Goal: Task Accomplishment & Management: Manage account settings

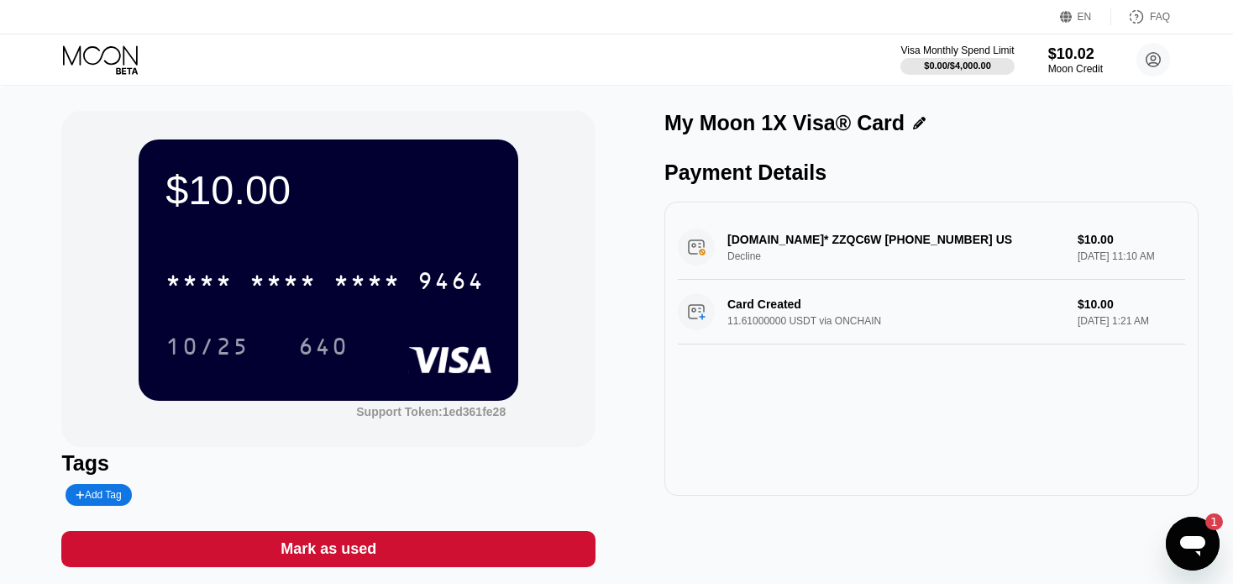
drag, startPoint x: 959, startPoint y: 245, endPoint x: 901, endPoint y: 249, distance: 58.1
click at [901, 249] on div "[DOMAIN_NAME]* ZZQC6W [PHONE_NUMBER] US Decline $10.00 [DATE] 11:10 AM" at bounding box center [931, 247] width 507 height 65
drag, startPoint x: 949, startPoint y: 244, endPoint x: 875, endPoint y: 250, distance: 74.2
click at [875, 250] on div "[DOMAIN_NAME]* ZZQC6W [PHONE_NUMBER] US Decline $10.00 [DATE] 11:10 AM" at bounding box center [931, 247] width 507 height 65
click at [865, 234] on div "[DOMAIN_NAME]* ZZQC6W [PHONE_NUMBER] US Decline $10.00 [DATE] 11:10 AM" at bounding box center [931, 247] width 507 height 65
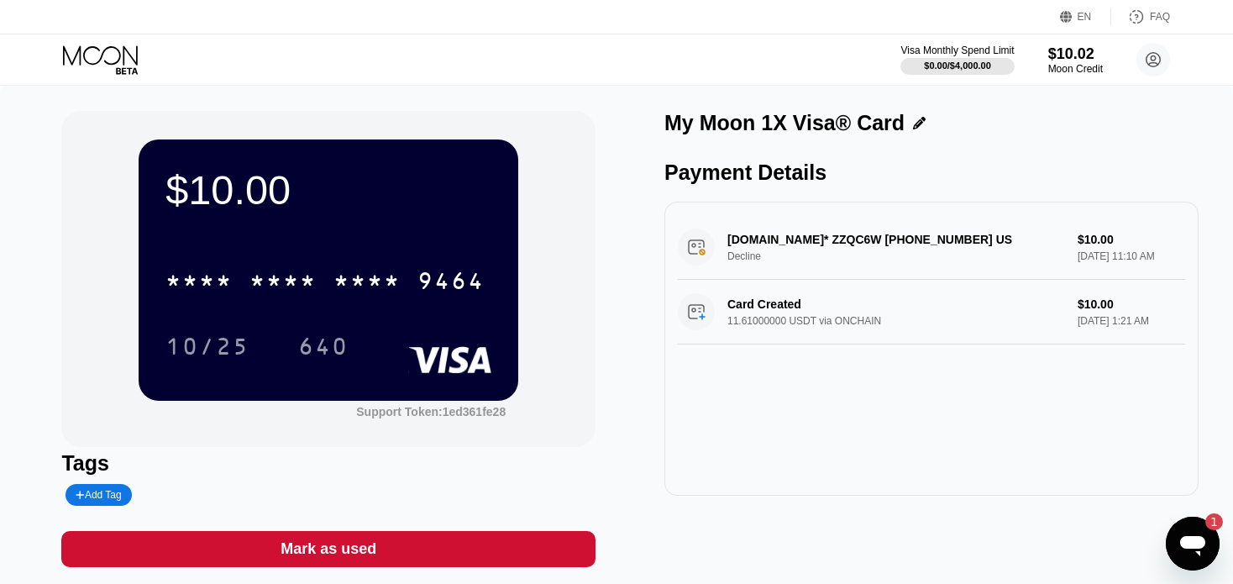
drag, startPoint x: 914, startPoint y: 240, endPoint x: 924, endPoint y: 242, distance: 10.2
click at [924, 242] on div "[DOMAIN_NAME]* ZZQC6W [PHONE_NUMBER] US Decline $10.00 [DATE] 11:10 AM" at bounding box center [931, 247] width 507 height 65
click at [1197, 531] on icon "Open messaging window, 1 unread message" at bounding box center [1193, 543] width 30 height 30
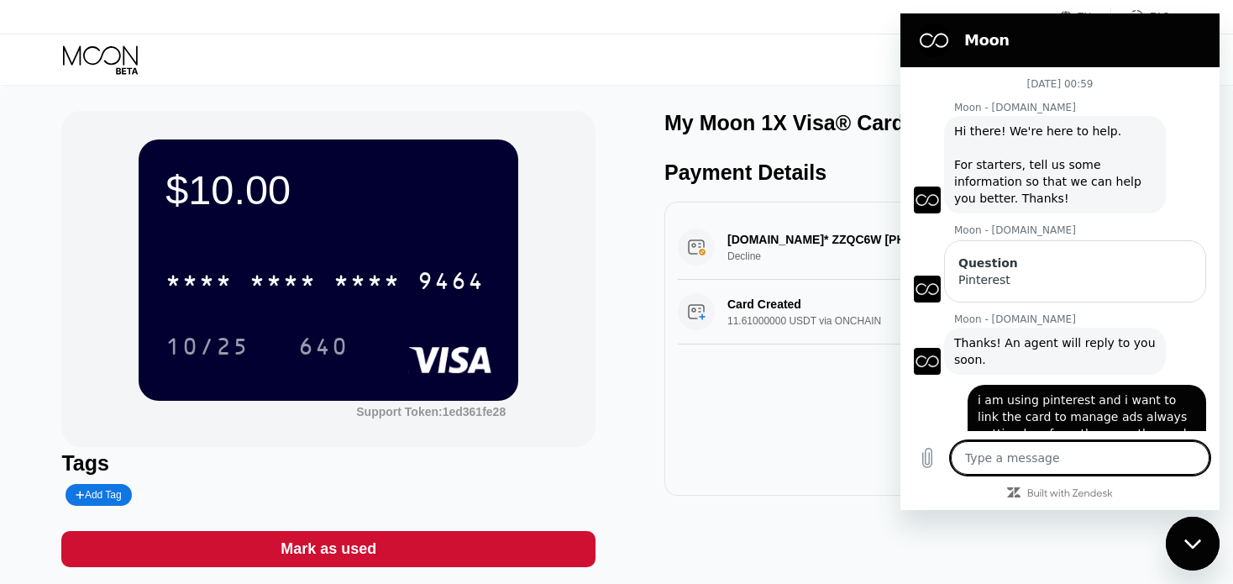
scroll to position [641, 0]
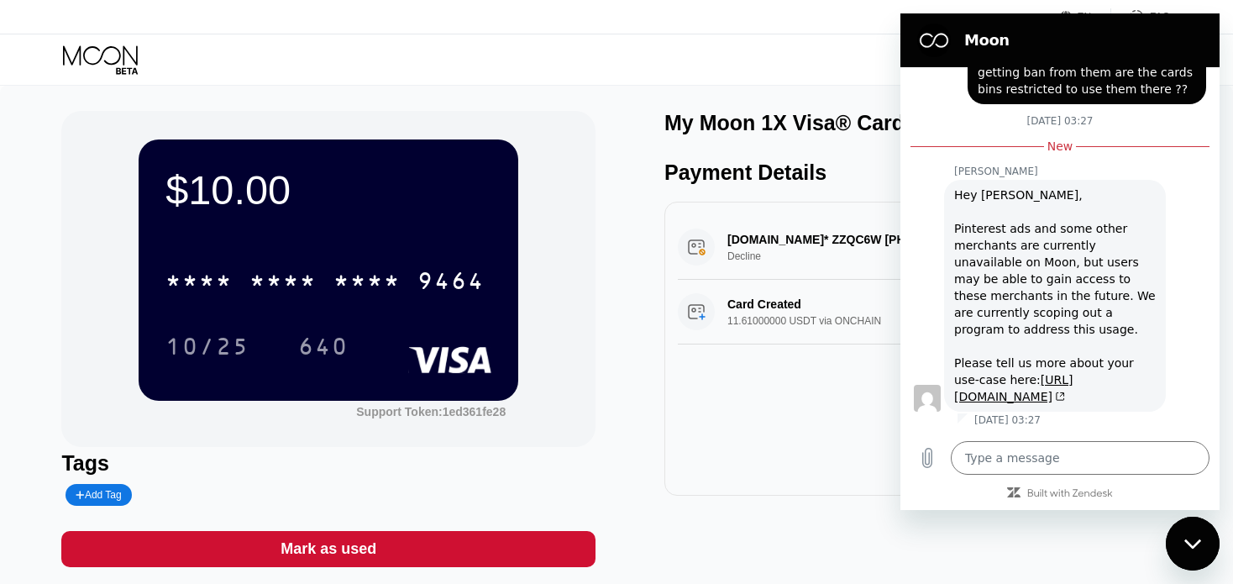
click at [1197, 531] on div "Close messaging window" at bounding box center [1193, 543] width 50 height 50
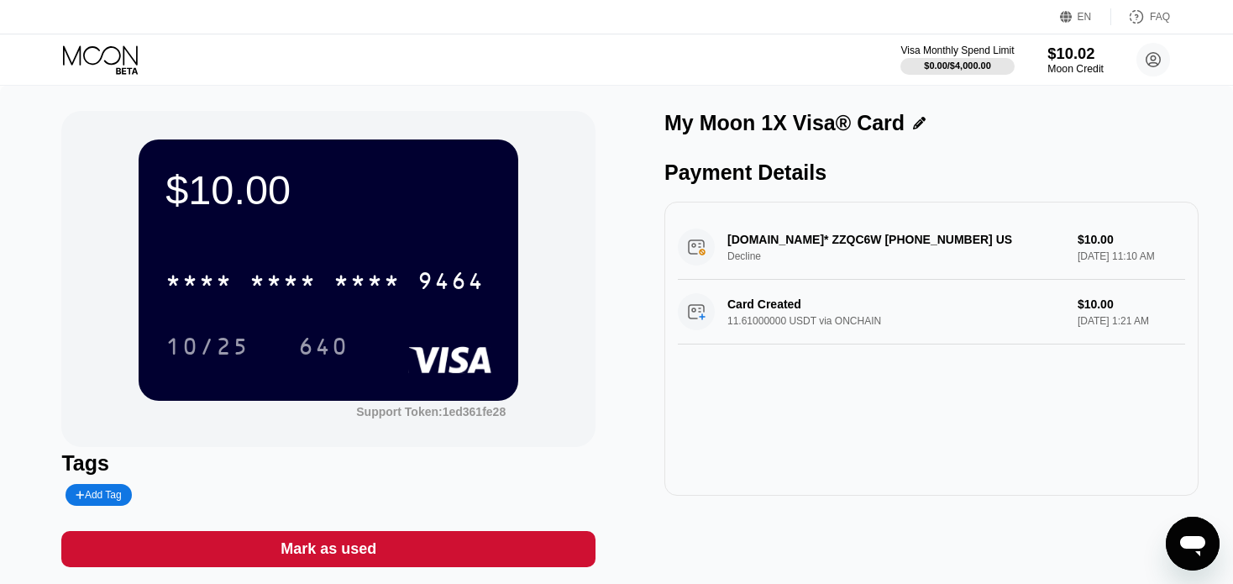
click at [1065, 48] on div "$10.02" at bounding box center [1076, 54] width 56 height 18
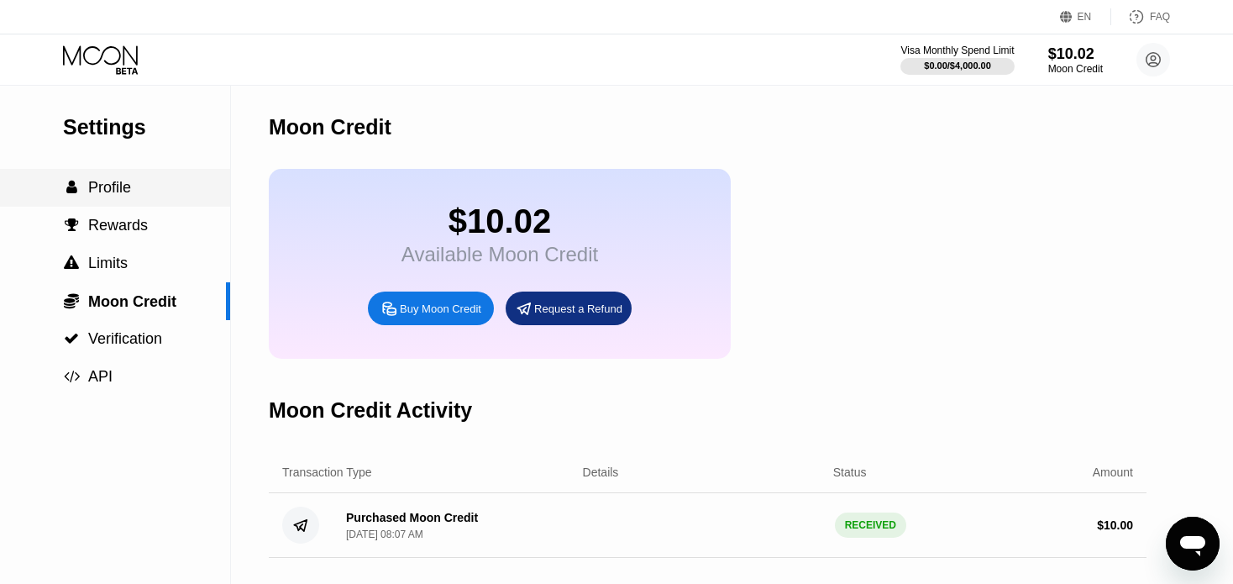
click at [140, 192] on div " Profile" at bounding box center [115, 188] width 230 height 18
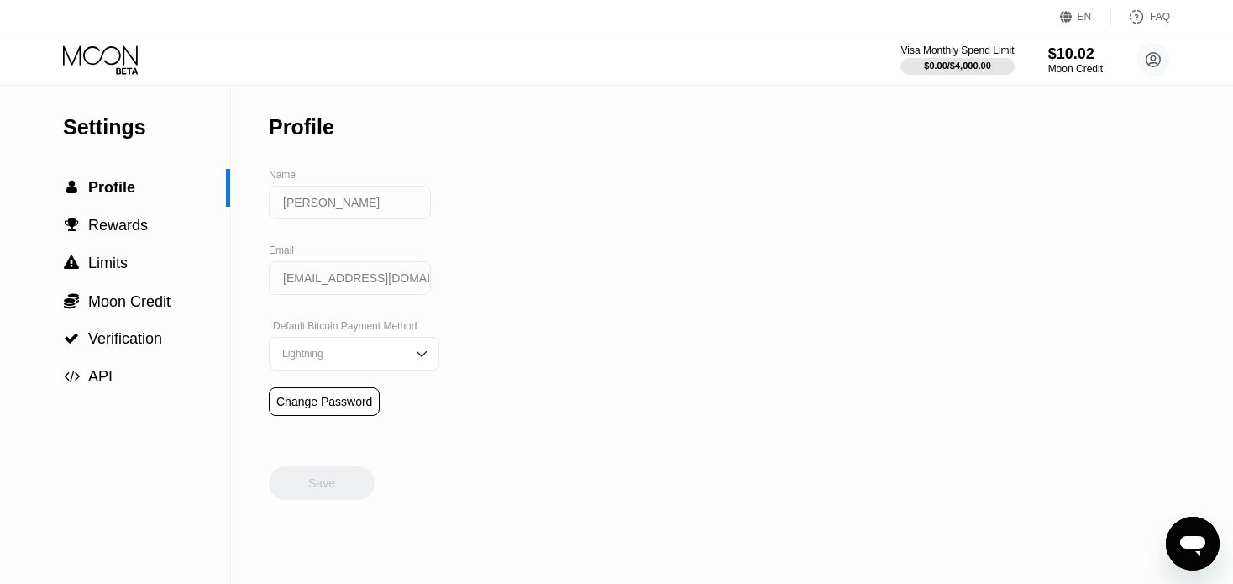
scroll to position [148, 0]
click at [1048, 67] on div "Moon Credit" at bounding box center [1076, 69] width 56 height 12
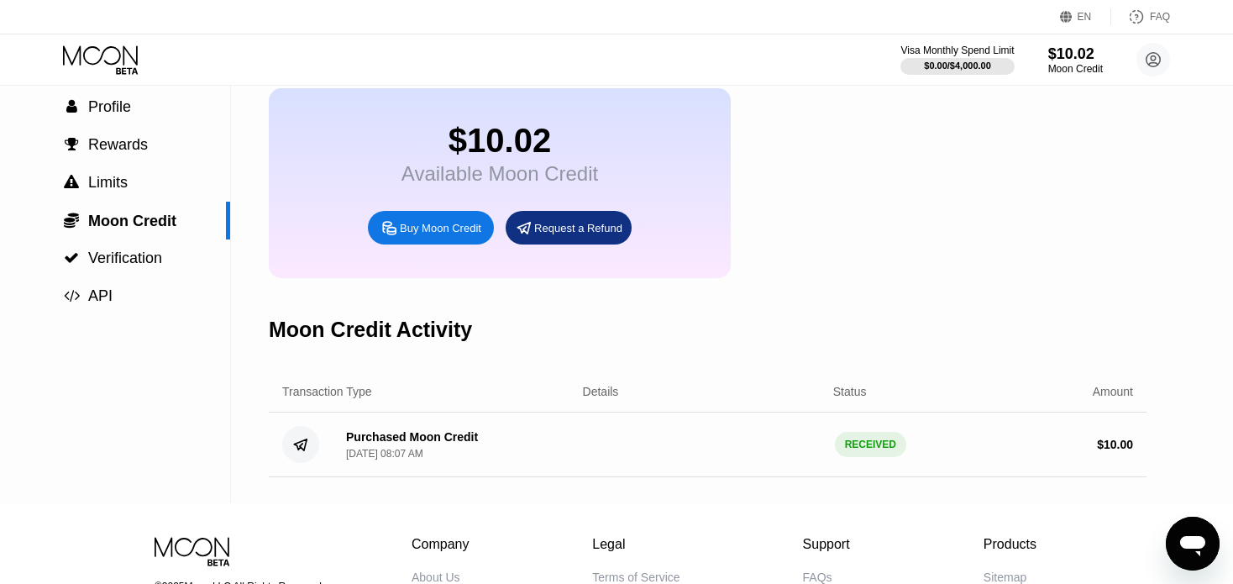
scroll to position [83, 0]
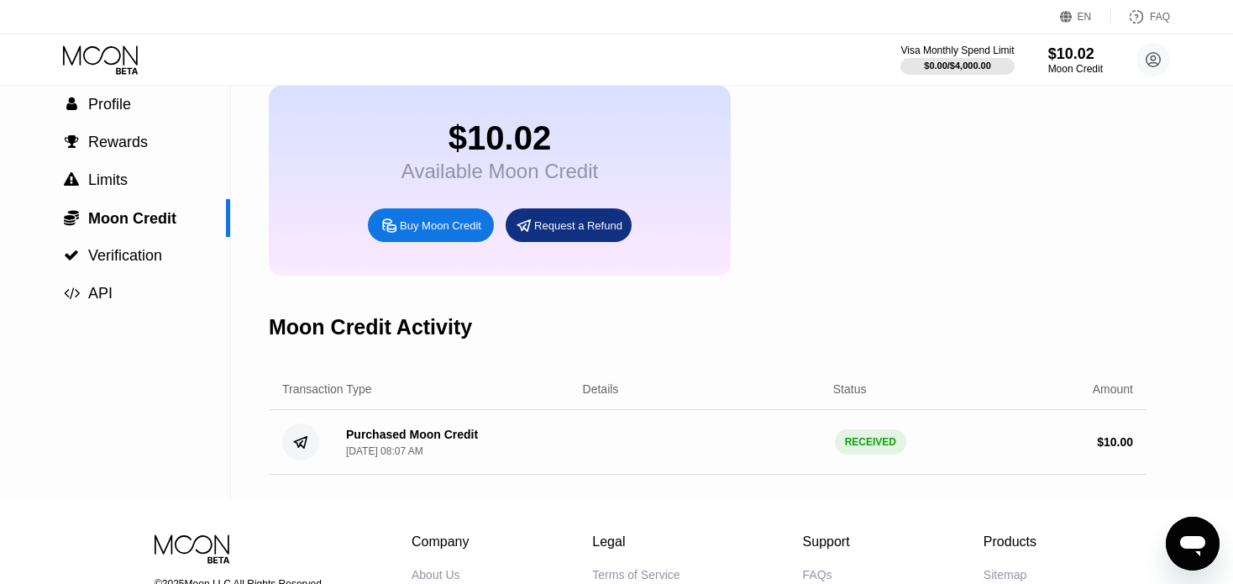
click at [103, 54] on icon at bounding box center [100, 54] width 75 height 19
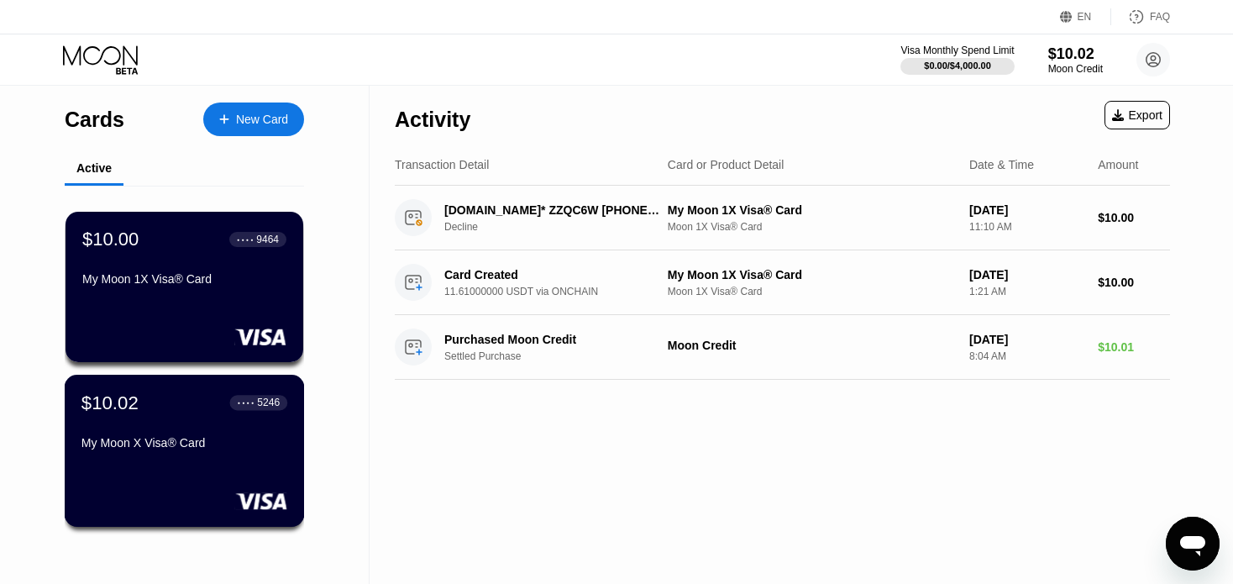
click at [164, 439] on div "$10.02 ● ● ● ● 5246 My Moon X Visa® Card" at bounding box center [184, 424] width 206 height 65
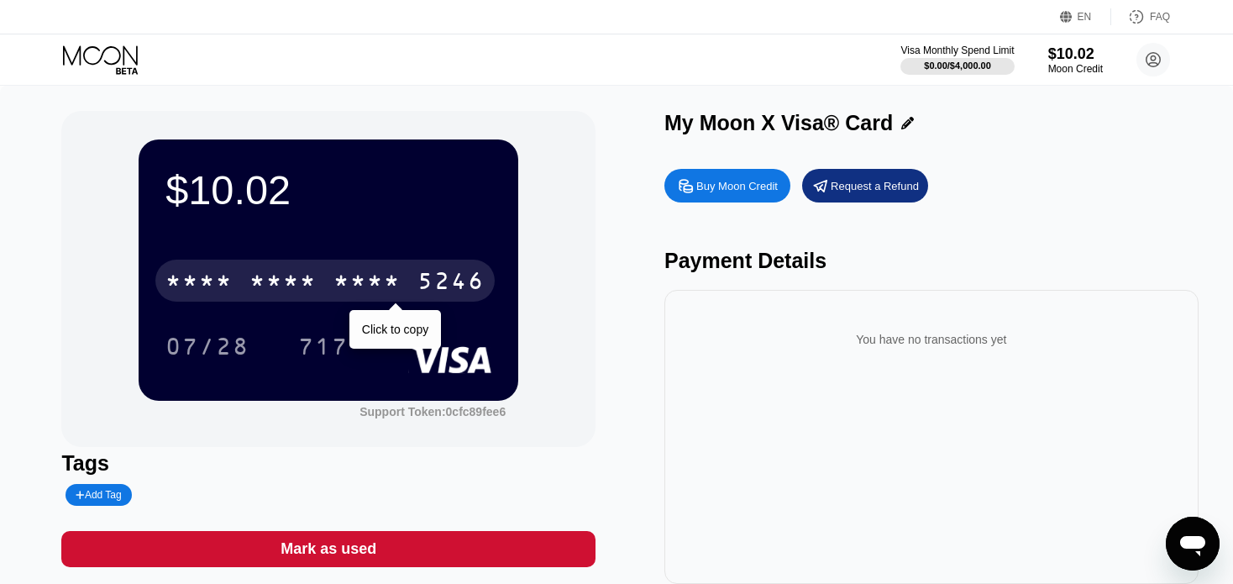
click at [334, 279] on div "* * * *" at bounding box center [367, 283] width 67 height 27
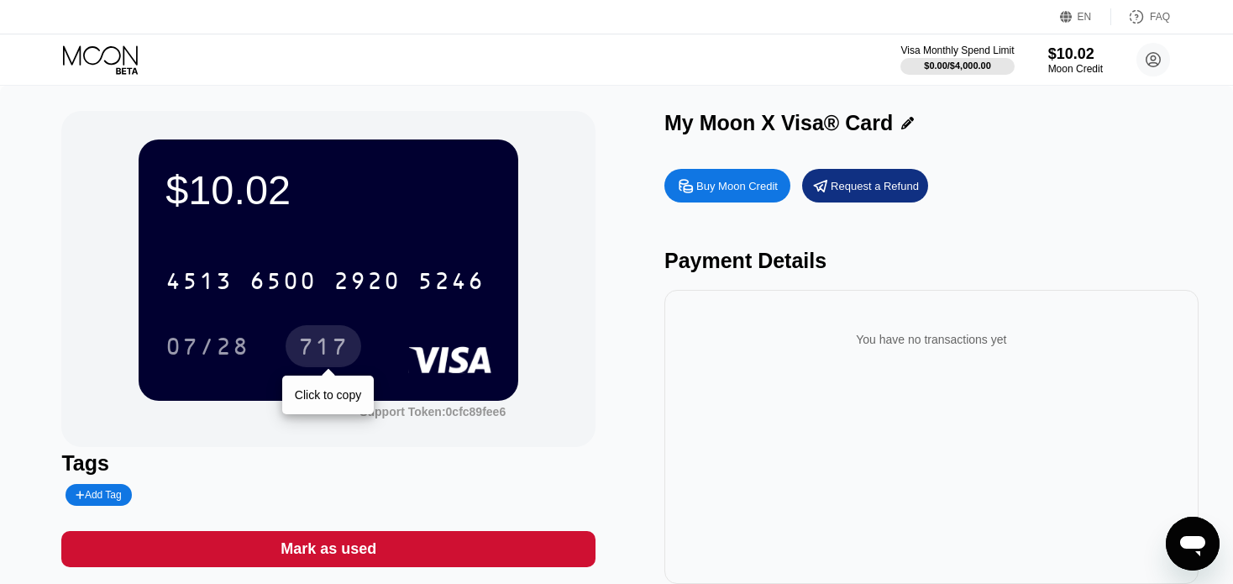
click at [328, 348] on div "717" at bounding box center [323, 348] width 50 height 27
type textarea "x"
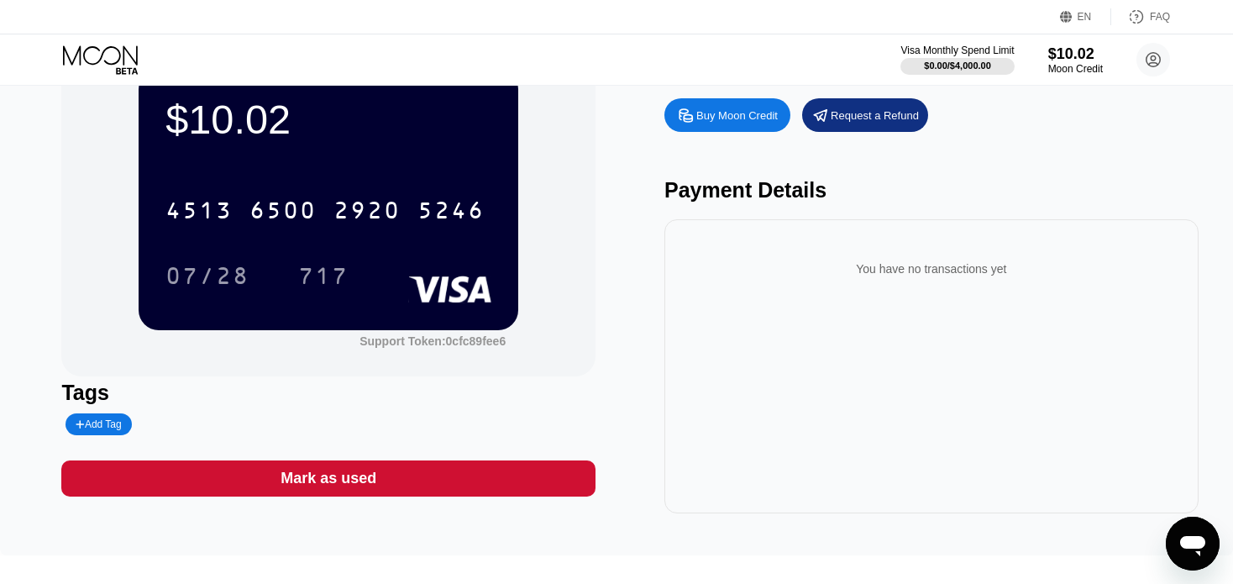
scroll to position [73, 0]
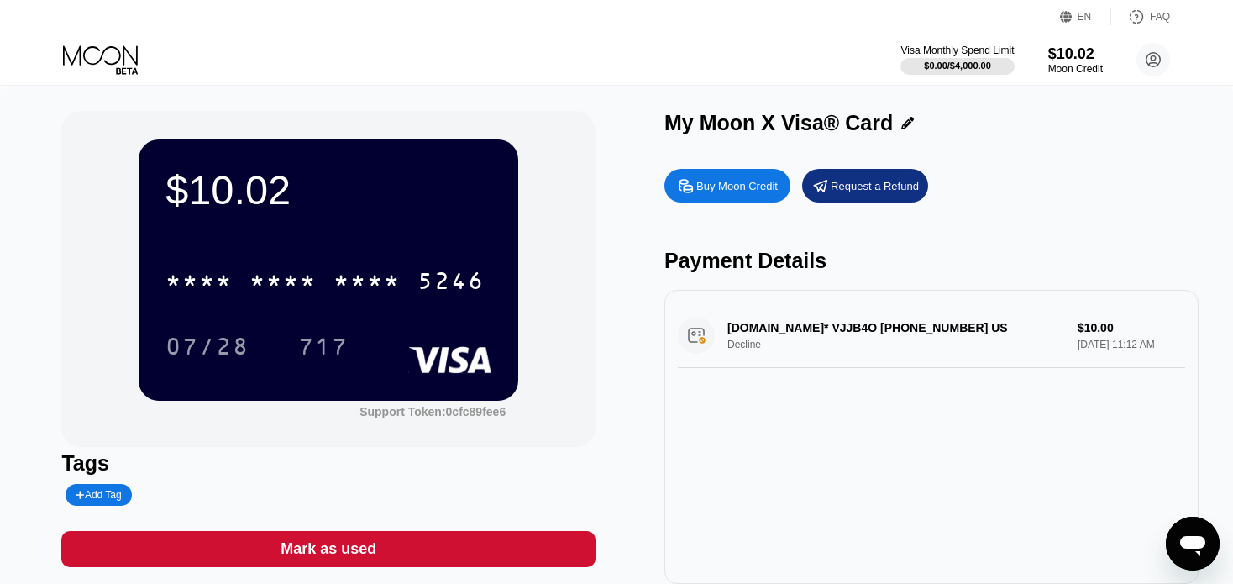
click at [816, 336] on div "NAME-CHEAP.COM* VJJB4O +13233752822 US Decline $10.00 Aug 21, 2025 11:12 AM" at bounding box center [931, 335] width 507 height 65
drag, startPoint x: 871, startPoint y: 333, endPoint x: 942, endPoint y: 329, distance: 70.7
click at [942, 329] on div "NAME-CHEAP.COM* VJJB4O +13233752822 US Decline $10.00 Aug 21, 2025 11:12 AM" at bounding box center [931, 335] width 507 height 65
click at [893, 193] on div "Request a Refund" at bounding box center [875, 186] width 88 height 14
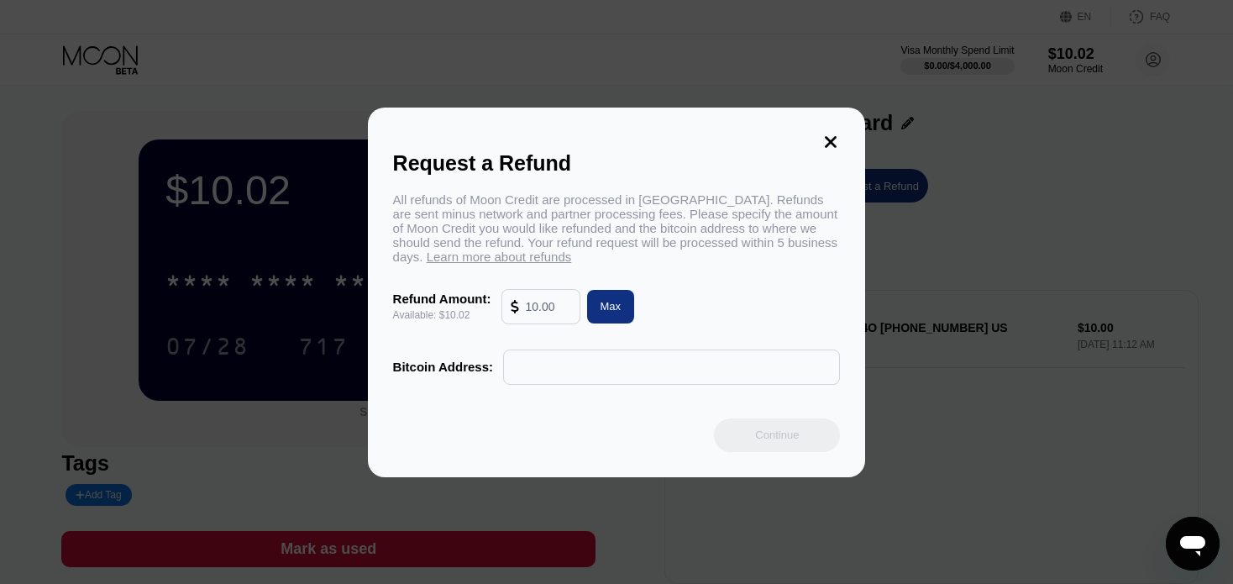
click at [555, 381] on input "text" at bounding box center [672, 367] width 318 height 34
click at [823, 142] on icon at bounding box center [831, 142] width 18 height 18
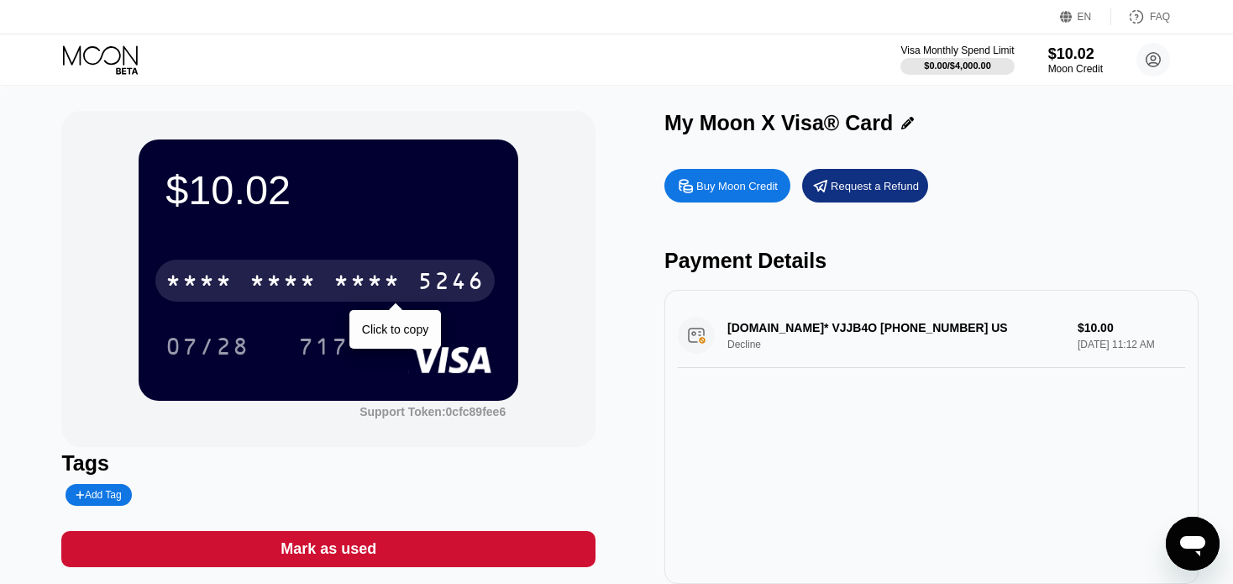
click at [309, 287] on div "* * * *" at bounding box center [283, 283] width 67 height 27
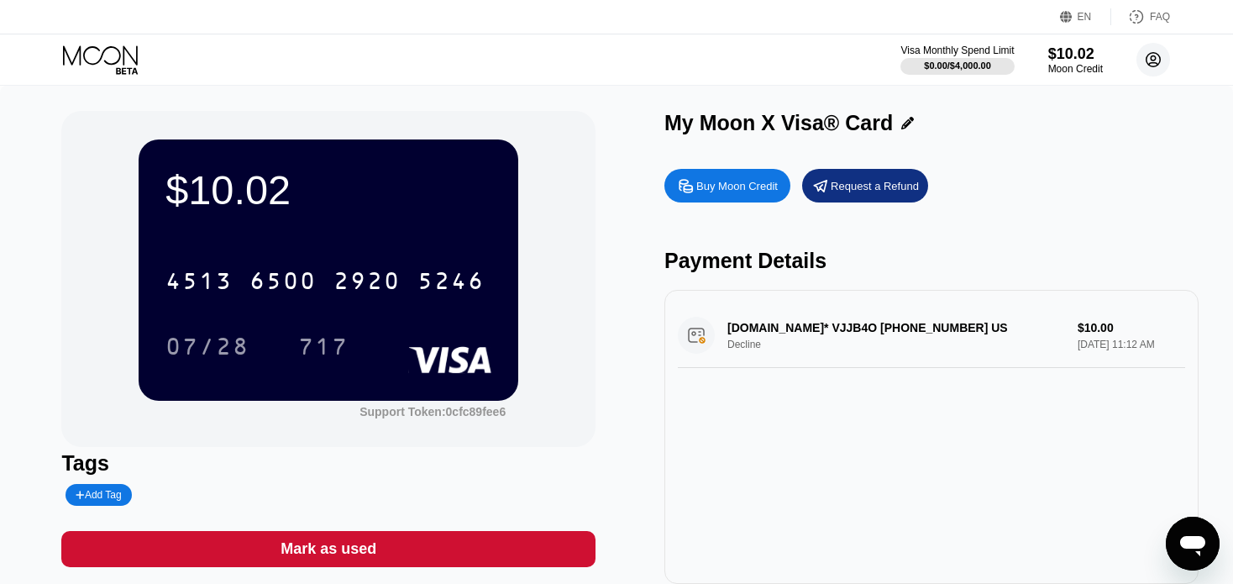
click at [1152, 60] on circle at bounding box center [1154, 60] width 34 height 34
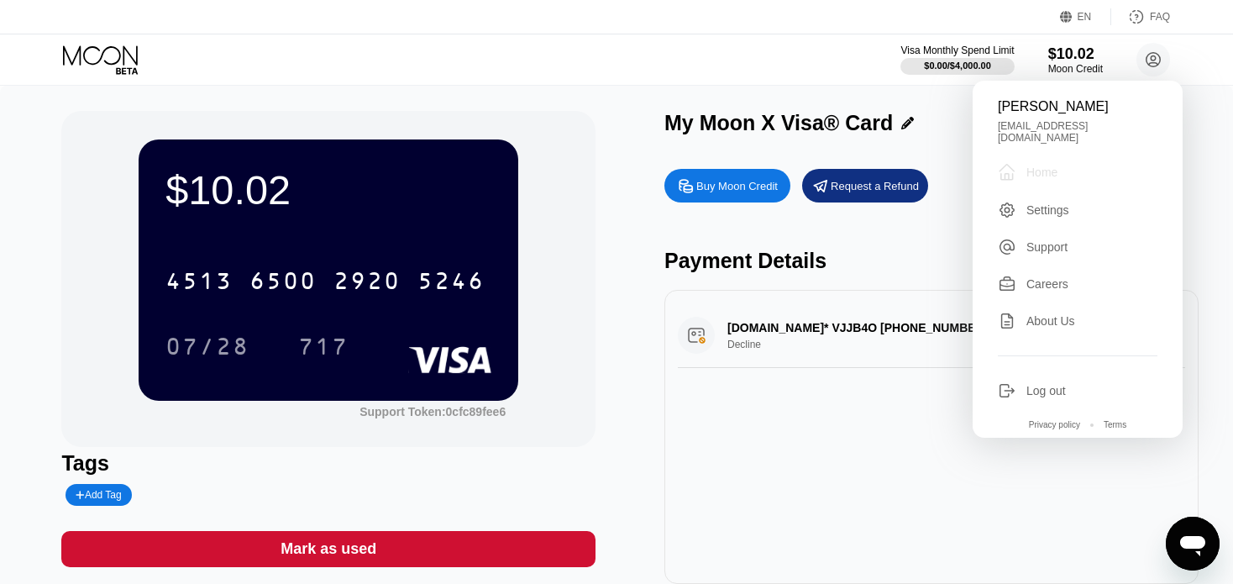
click at [1050, 162] on div " Home" at bounding box center [1078, 172] width 160 height 20
